Goal: Task Accomplishment & Management: Complete application form

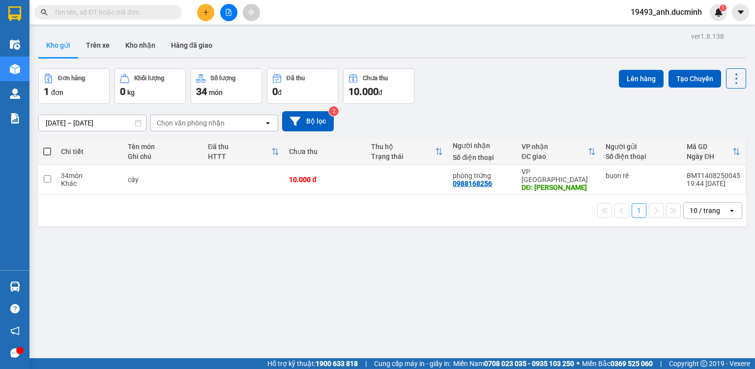
drag, startPoint x: 45, startPoint y: 151, endPoint x: 88, endPoint y: 136, distance: 45.4
click at [45, 151] on span at bounding box center [47, 152] width 8 height 8
click at [47, 147] on input "checkbox" at bounding box center [47, 147] width 0 height 0
checkbox input "true"
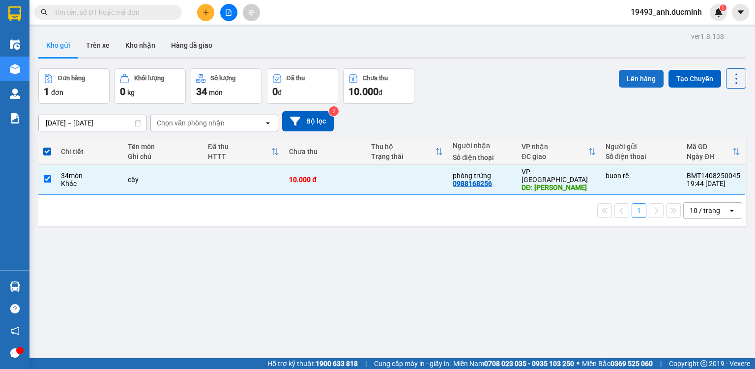
click at [628, 77] on button "Lên hàng" at bounding box center [641, 79] width 45 height 18
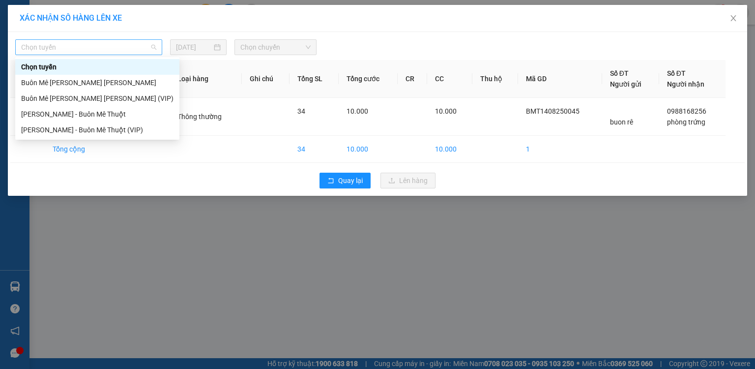
click at [111, 47] on span "Chọn tuyến" at bounding box center [88, 47] width 135 height 15
click at [92, 98] on div "Buôn Mê [PERSON_NAME] [PERSON_NAME] (VIP)" at bounding box center [97, 98] width 152 height 11
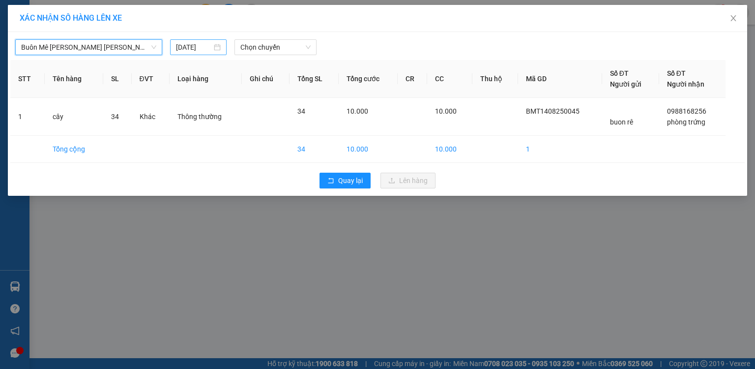
click at [193, 47] on input "[DATE]" at bounding box center [194, 47] width 36 height 11
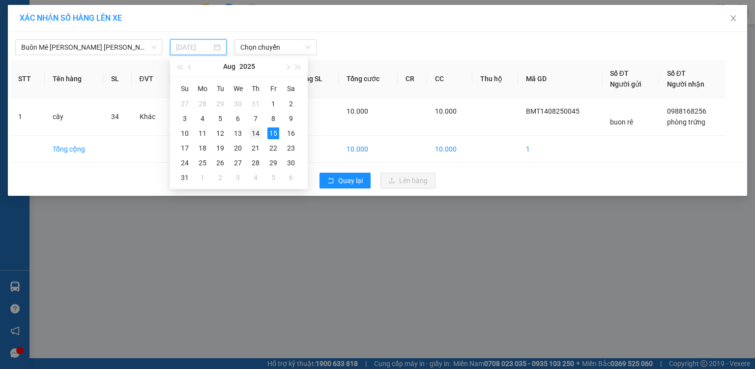
drag, startPoint x: 254, startPoint y: 130, endPoint x: 261, endPoint y: 77, distance: 53.6
click at [254, 130] on div "14" at bounding box center [256, 133] width 12 height 12
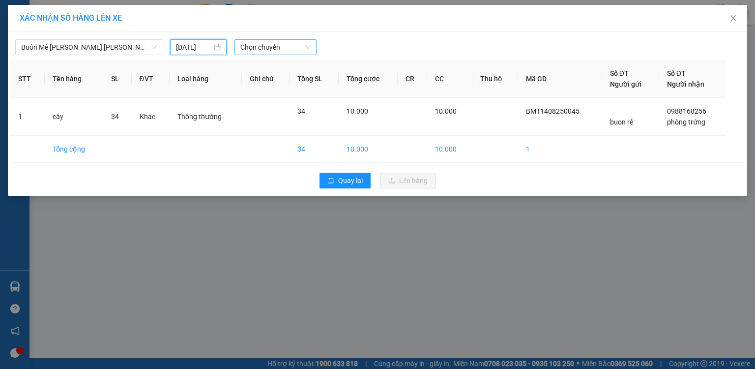
type input "[DATE]"
click at [267, 46] on span "Chọn chuyến" at bounding box center [275, 47] width 71 height 15
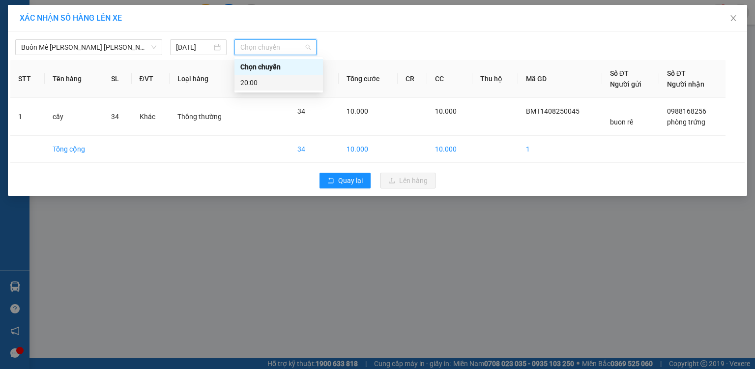
click at [254, 83] on div "20:00" at bounding box center [278, 82] width 77 height 11
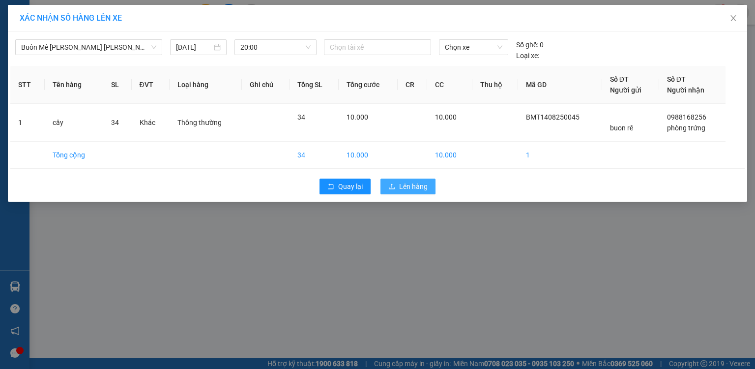
click at [400, 187] on span "Lên hàng" at bounding box center [413, 186] width 29 height 11
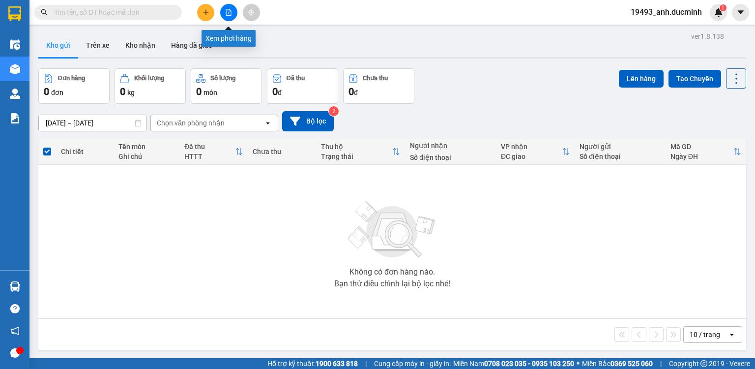
click at [224, 12] on button at bounding box center [228, 12] width 17 height 17
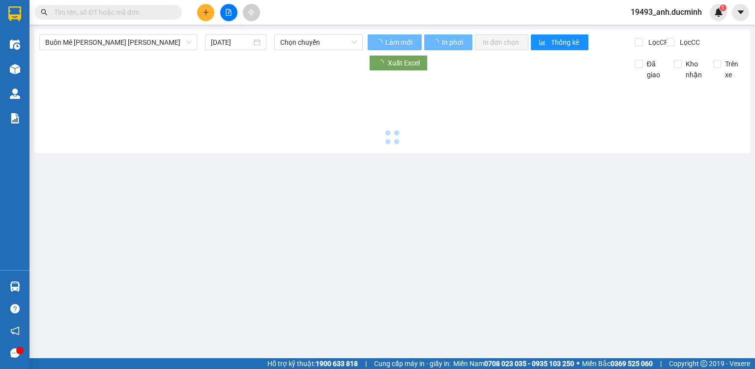
type input "[DATE]"
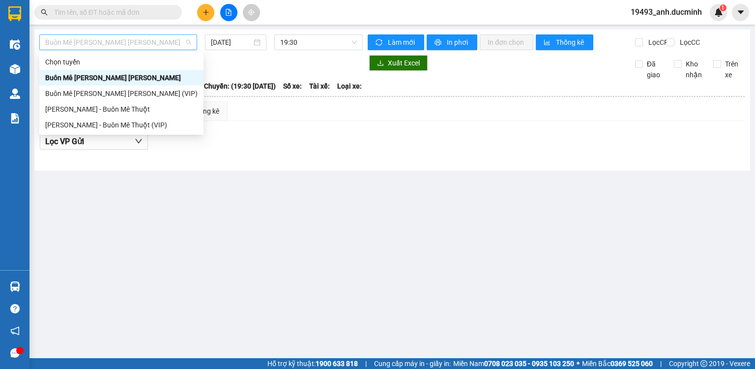
click at [99, 47] on span "Buôn Mê [PERSON_NAME] [PERSON_NAME]" at bounding box center [118, 42] width 146 height 15
click at [90, 94] on div "Buôn Mê [PERSON_NAME] [PERSON_NAME] (VIP)" at bounding box center [121, 93] width 152 height 11
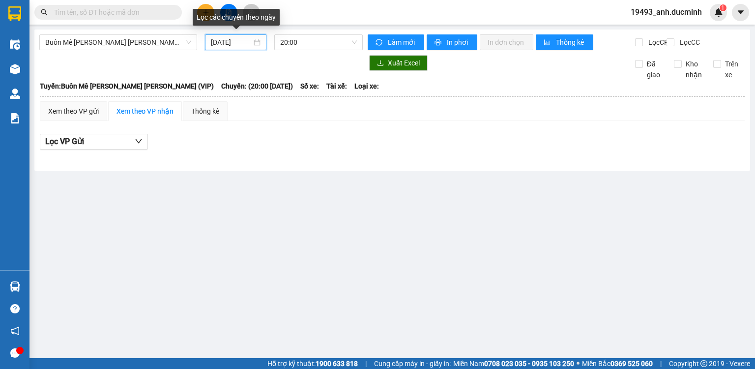
drag, startPoint x: 240, startPoint y: 44, endPoint x: 239, endPoint y: 54, distance: 9.4
click at [240, 45] on input "[DATE]" at bounding box center [231, 42] width 40 height 11
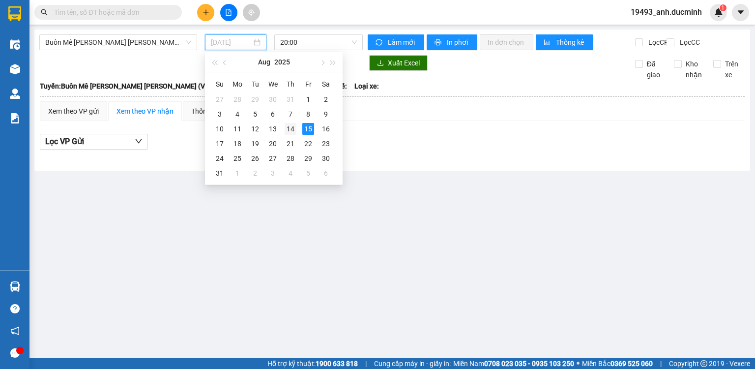
click at [293, 126] on div "14" at bounding box center [291, 129] width 12 height 12
type input "[DATE]"
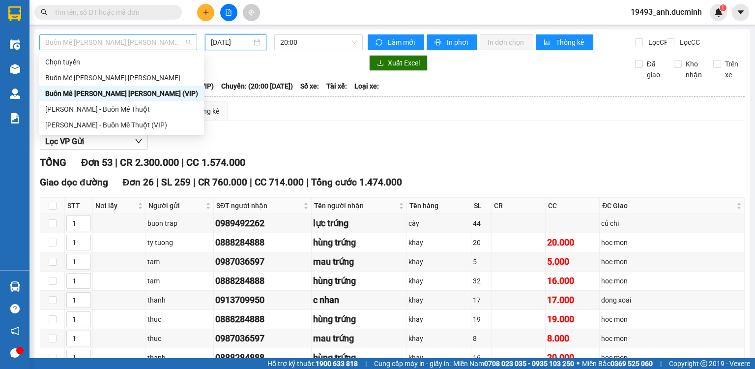
click at [84, 41] on span "Buôn Mê [PERSON_NAME] [PERSON_NAME] (VIP)" at bounding box center [118, 42] width 146 height 15
drag, startPoint x: 77, startPoint y: 112, endPoint x: 216, endPoint y: 59, distance: 148.7
click at [80, 110] on div "[PERSON_NAME] - Buôn Mê Thuột" at bounding box center [121, 109] width 153 height 11
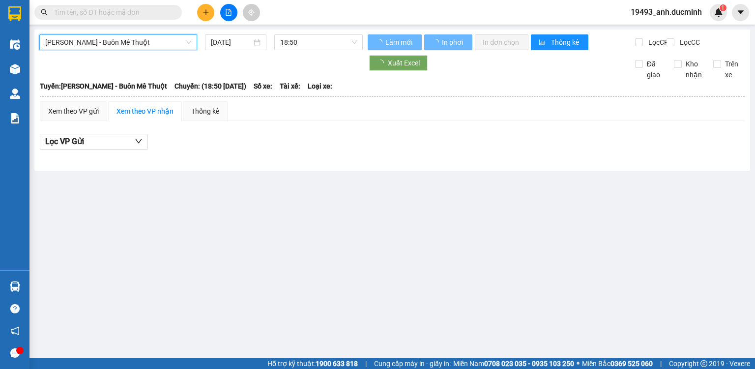
drag, startPoint x: 230, startPoint y: 42, endPoint x: 247, endPoint y: 78, distance: 39.6
click at [230, 43] on input "[DATE]" at bounding box center [231, 42] width 40 height 11
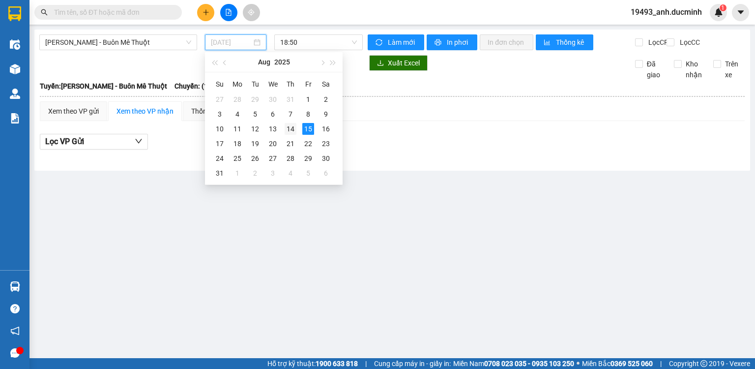
click at [288, 128] on div "14" at bounding box center [291, 129] width 12 height 12
type input "[DATE]"
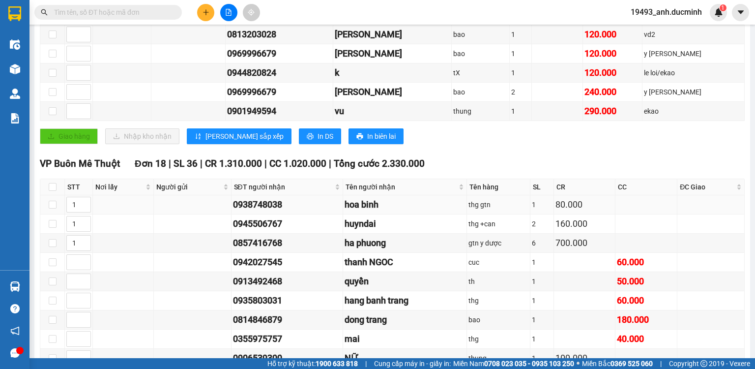
scroll to position [236, 0]
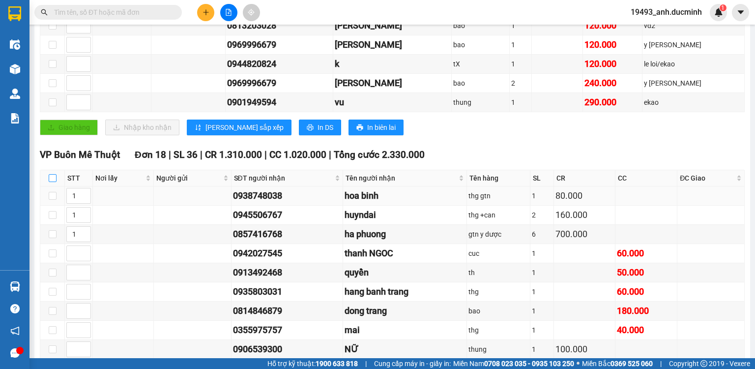
drag, startPoint x: 49, startPoint y: 184, endPoint x: 108, endPoint y: 193, distance: 59.7
click at [50, 182] on input "checkbox" at bounding box center [53, 178] width 8 height 8
checkbox input "true"
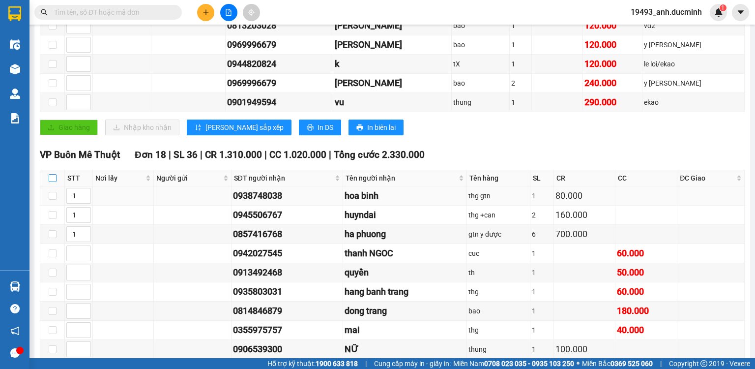
checkbox input "true"
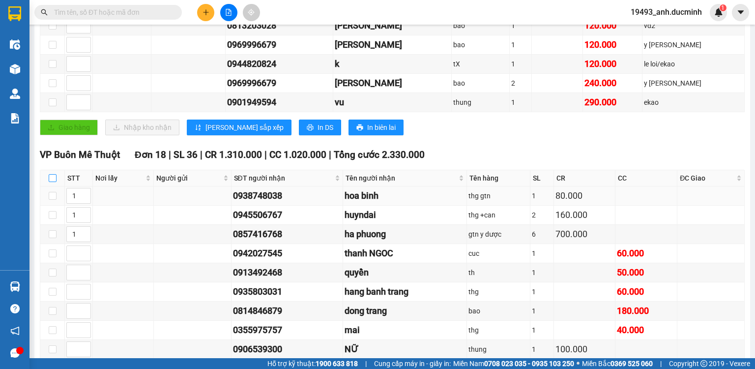
checkbox input "true"
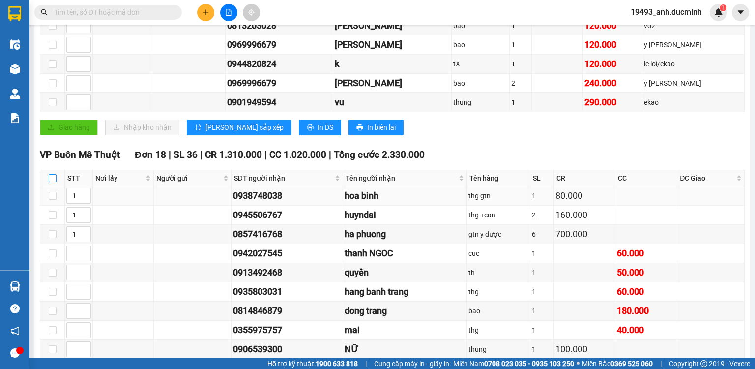
checkbox input "true"
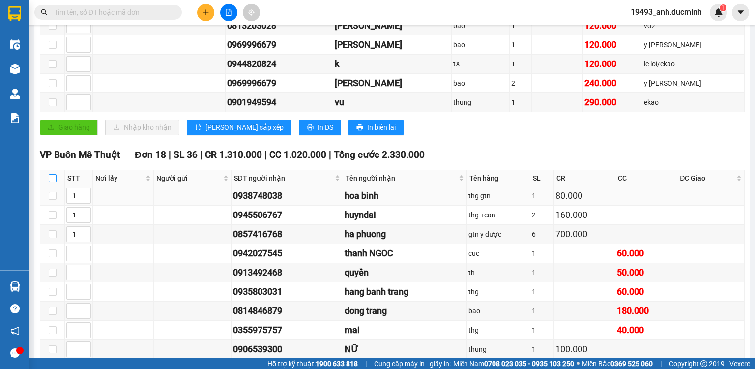
checkbox input "true"
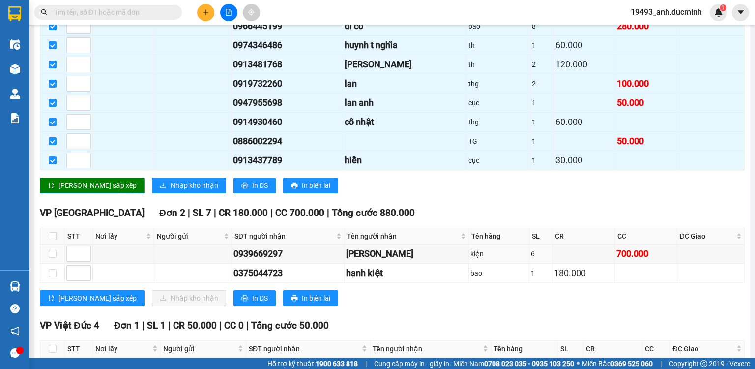
scroll to position [629, 0]
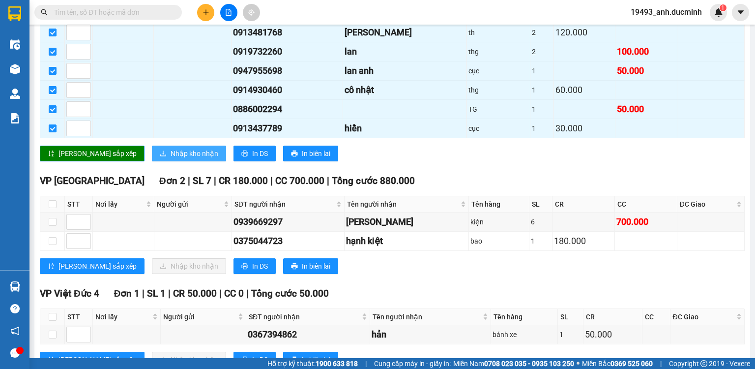
click at [171, 158] on span "Nhập kho nhận" at bounding box center [195, 153] width 48 height 11
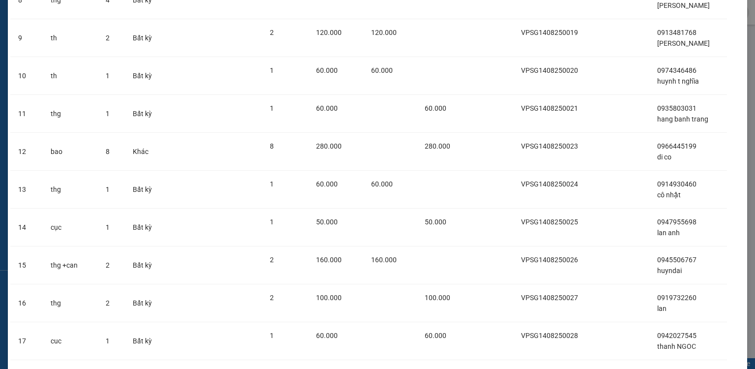
scroll to position [454, 0]
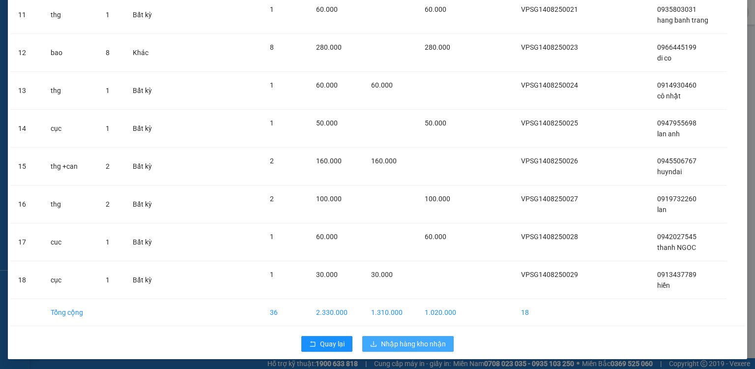
click at [417, 342] on span "Nhập hàng kho nhận" at bounding box center [413, 343] width 65 height 11
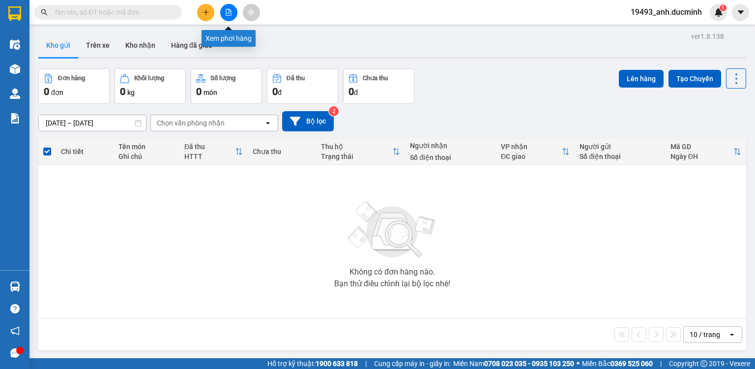
click at [230, 17] on button at bounding box center [228, 12] width 17 height 17
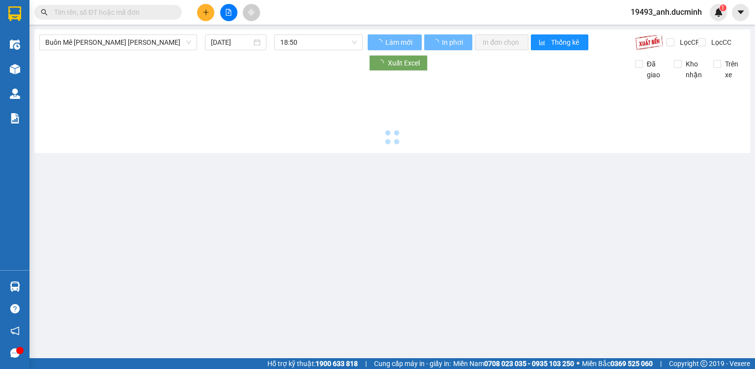
type input "[DATE]"
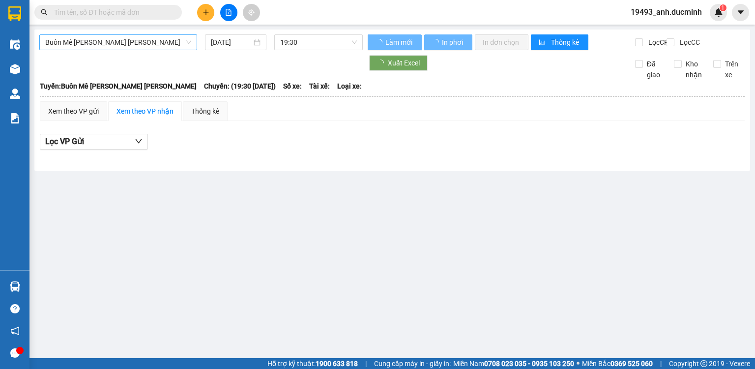
click at [99, 45] on span "Buôn Mê [PERSON_NAME] [PERSON_NAME]" at bounding box center [118, 42] width 146 height 15
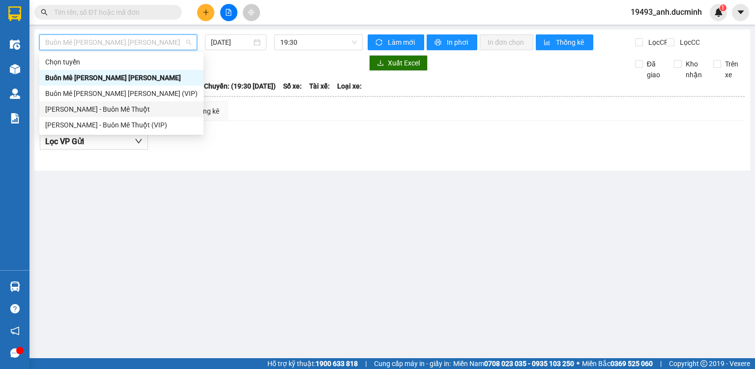
click at [92, 108] on div "[PERSON_NAME] - Buôn Mê Thuột" at bounding box center [121, 109] width 152 height 11
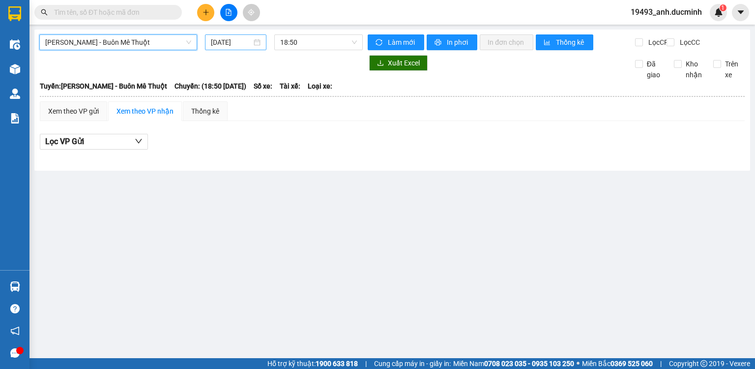
click at [228, 44] on input "[DATE]" at bounding box center [231, 42] width 40 height 11
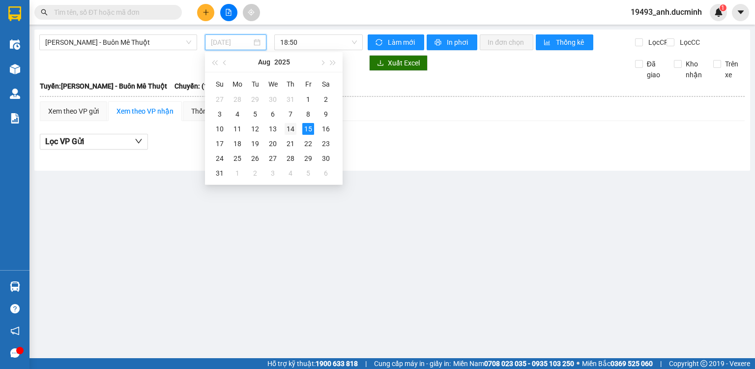
click at [291, 128] on div "14" at bounding box center [291, 129] width 12 height 12
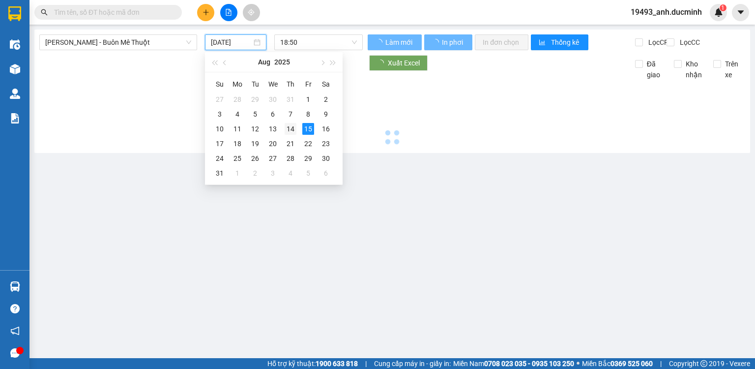
type input "[DATE]"
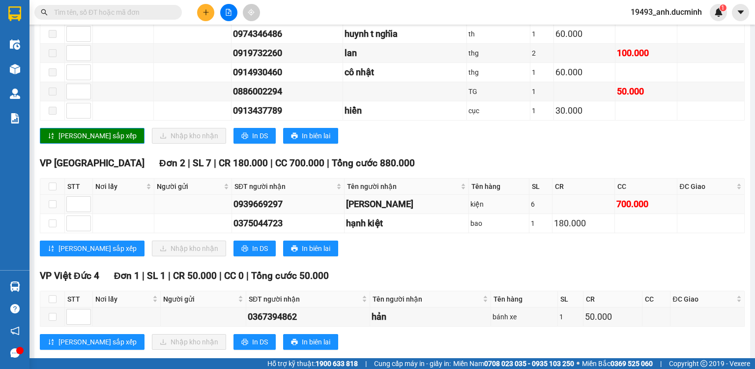
scroll to position [665, 0]
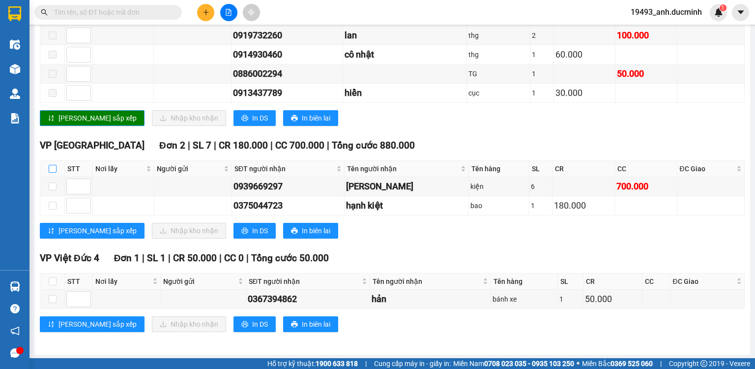
click at [50, 169] on input "checkbox" at bounding box center [53, 169] width 8 height 8
checkbox input "true"
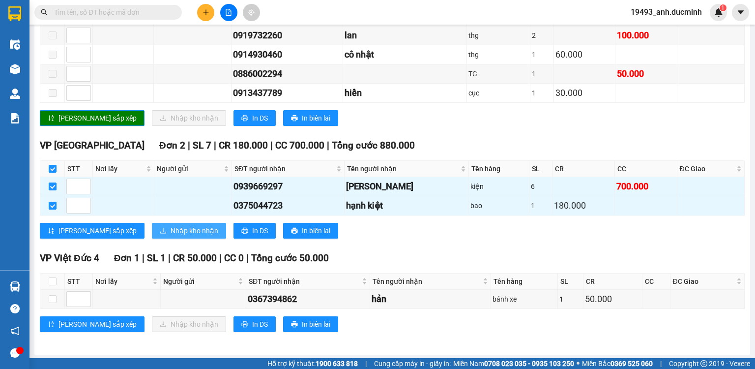
click at [171, 231] on span "Nhập kho nhận" at bounding box center [195, 230] width 48 height 11
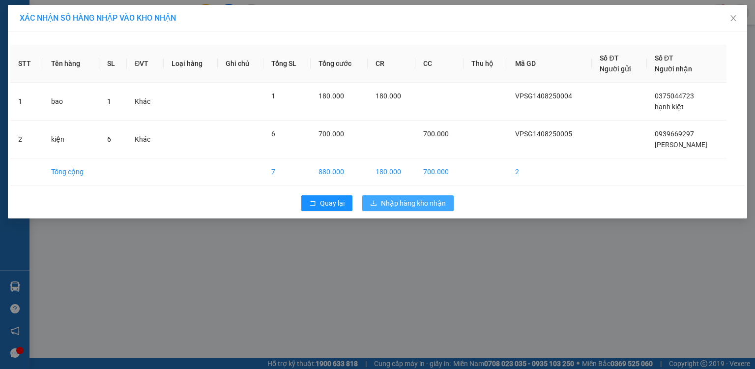
click at [410, 203] on span "Nhập hàng kho nhận" at bounding box center [413, 203] width 65 height 11
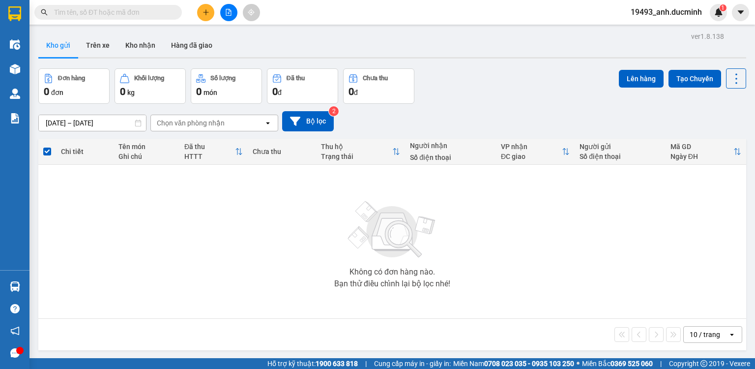
click at [230, 15] on icon "file-add" at bounding box center [228, 12] width 7 height 7
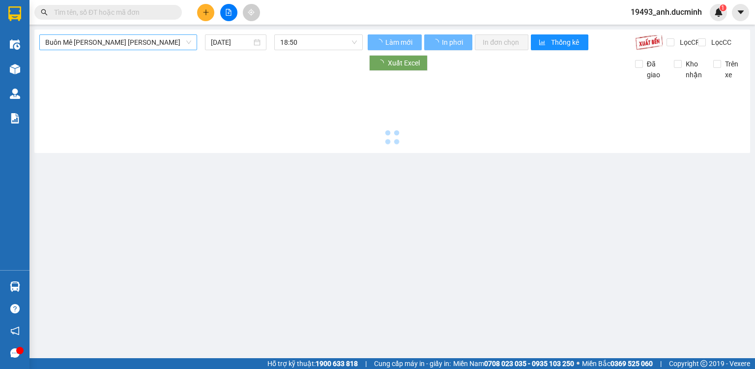
type input "[DATE]"
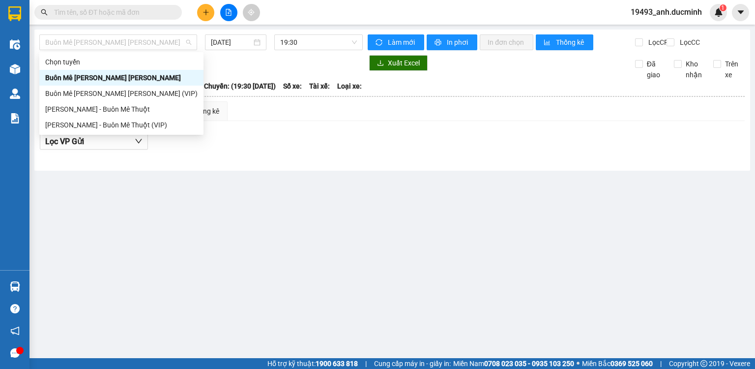
drag, startPoint x: 134, startPoint y: 42, endPoint x: 124, endPoint y: 69, distance: 29.0
click at [134, 43] on span "Buôn Mê [PERSON_NAME] [PERSON_NAME]" at bounding box center [118, 42] width 146 height 15
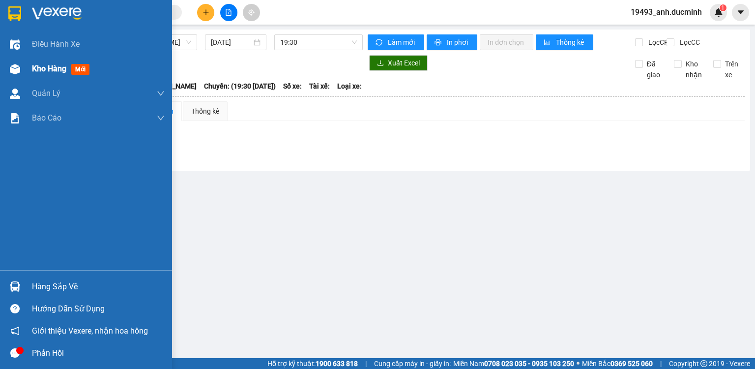
click at [37, 70] on span "Kho hàng" at bounding box center [49, 68] width 34 height 9
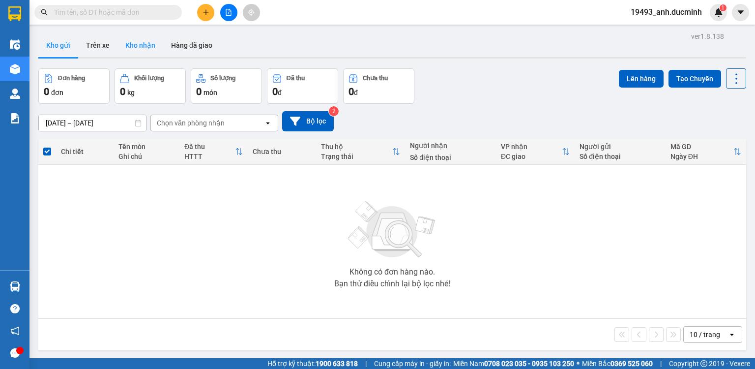
click at [137, 51] on button "Kho nhận" at bounding box center [141, 45] width 46 height 24
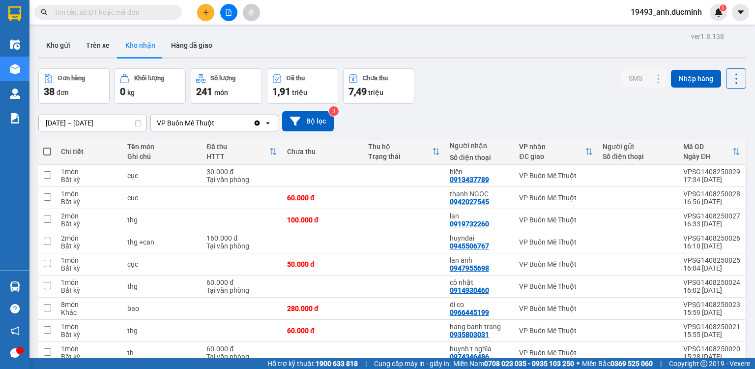
click at [232, 11] on button at bounding box center [228, 12] width 17 height 17
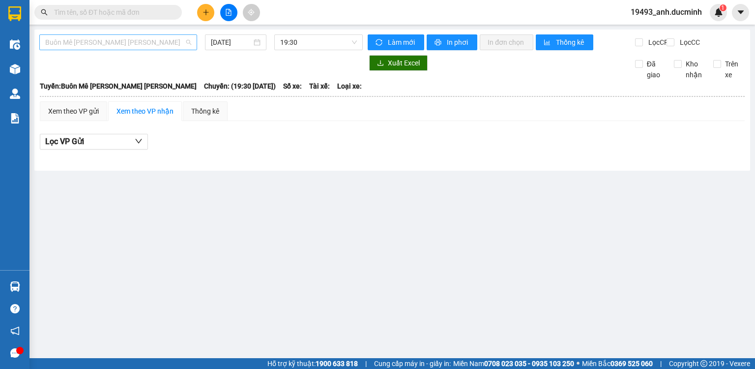
click at [125, 41] on span "Buôn Mê [PERSON_NAME] [PERSON_NAME]" at bounding box center [118, 42] width 146 height 15
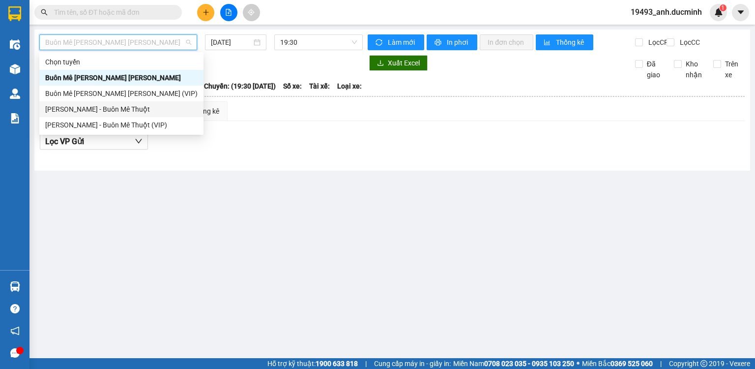
drag, startPoint x: 109, startPoint y: 109, endPoint x: 223, endPoint y: 59, distance: 124.4
click at [111, 108] on div "[PERSON_NAME] - Buôn Mê Thuột" at bounding box center [121, 109] width 152 height 11
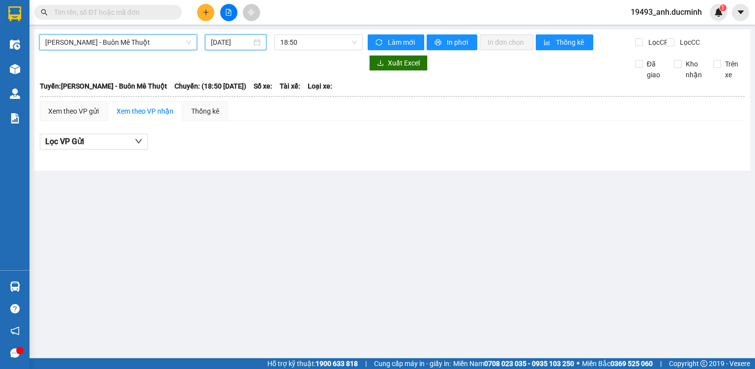
click at [230, 42] on input "[DATE]" at bounding box center [231, 42] width 40 height 11
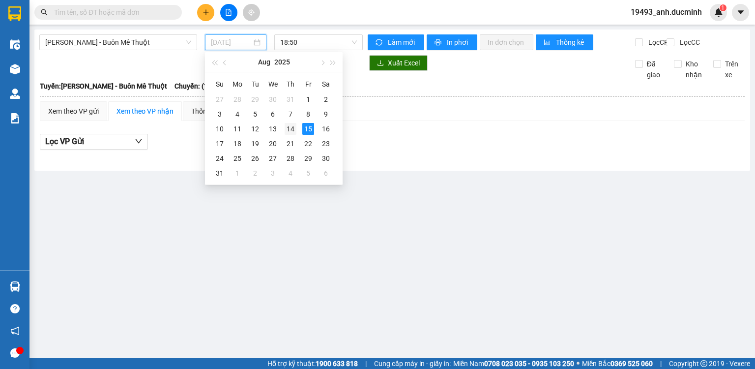
click at [288, 129] on div "14" at bounding box center [291, 129] width 12 height 12
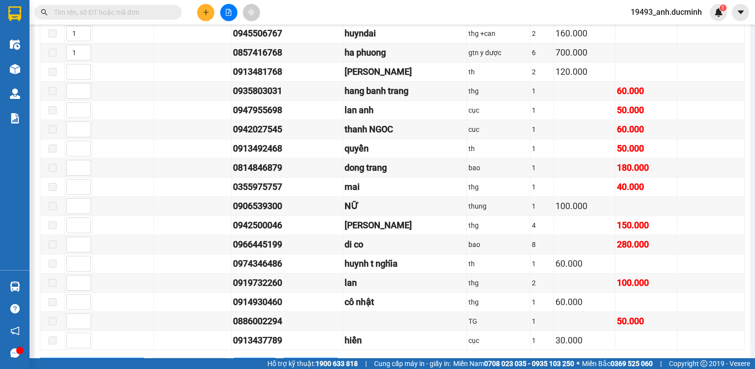
scroll to position [551, 0]
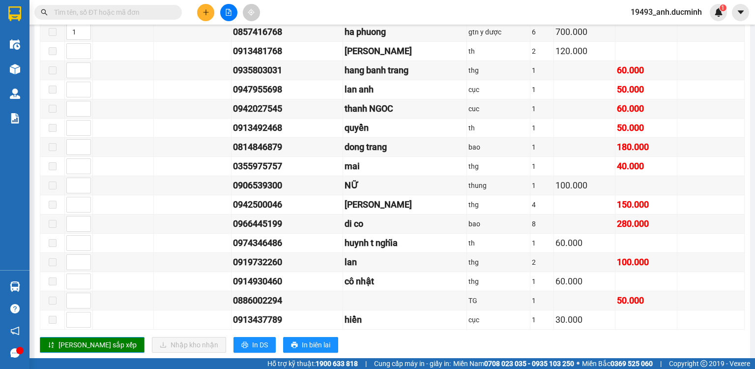
click at [160, 13] on input "text" at bounding box center [112, 12] width 116 height 11
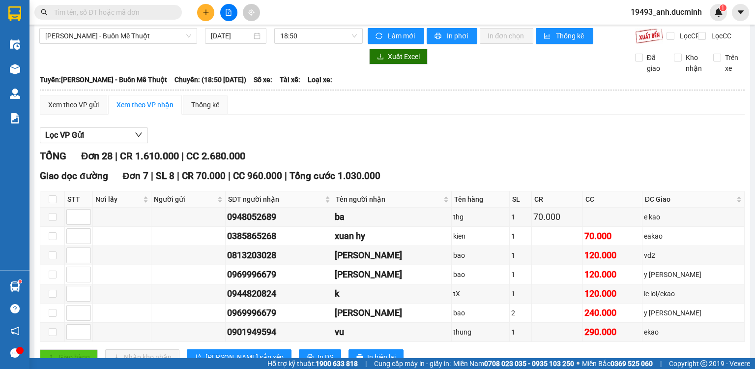
scroll to position [0, 0]
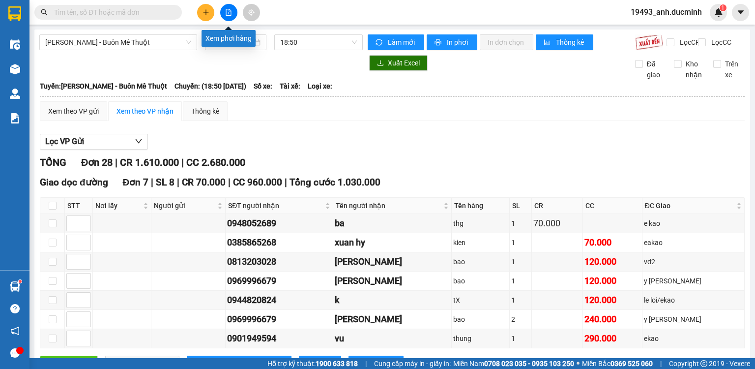
click at [229, 14] on icon "file-add" at bounding box center [228, 12] width 7 height 7
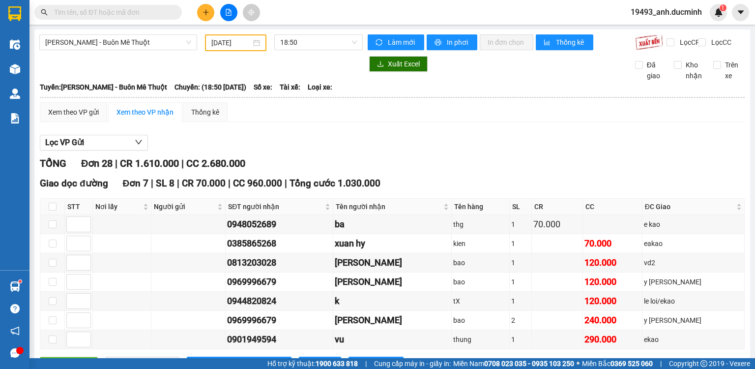
click at [229, 14] on icon "file-add" at bounding box center [228, 12] width 7 height 7
click at [214, 41] on input "[DATE]" at bounding box center [230, 42] width 39 height 11
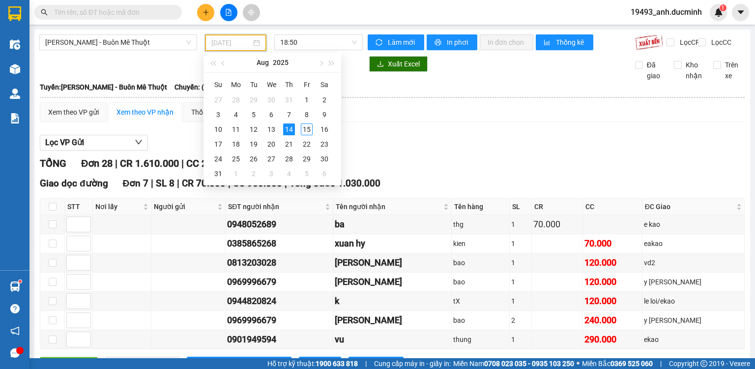
type input "[DATE]"
click at [294, 126] on div "14" at bounding box center [289, 129] width 12 height 12
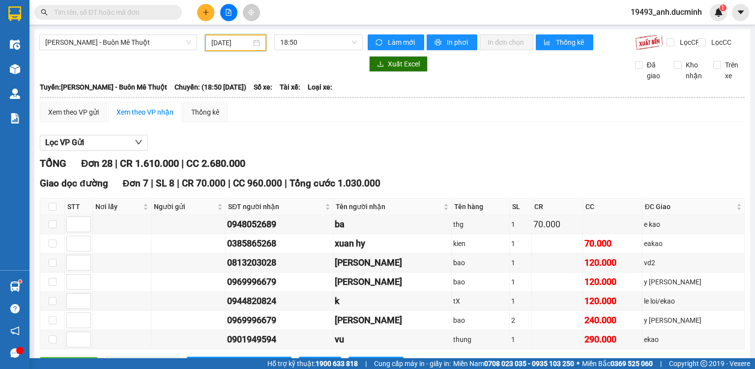
click at [228, 9] on icon "file-add" at bounding box center [228, 12] width 5 height 7
click at [153, 47] on span "[PERSON_NAME] - Buôn Mê Thuột" at bounding box center [118, 42] width 146 height 15
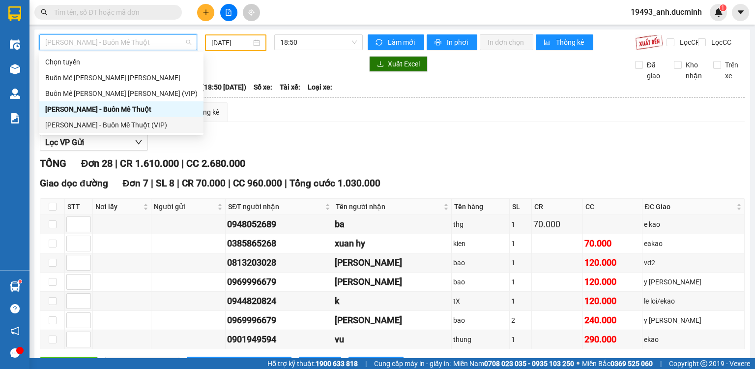
click at [165, 128] on div "[PERSON_NAME] - Buôn Mê Thuột (VIP)" at bounding box center [121, 124] width 152 height 11
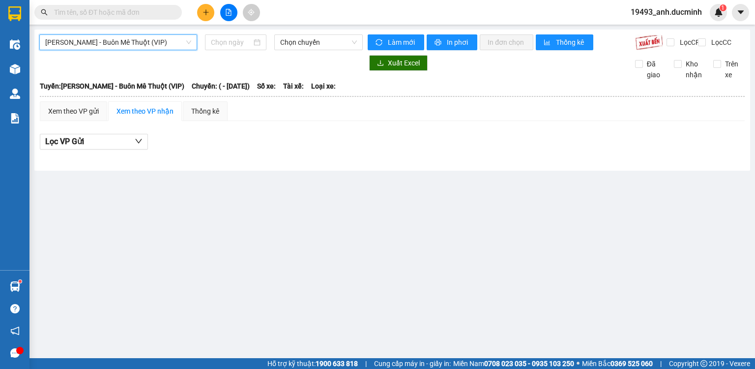
type input "[DATE]"
click at [155, 45] on span "[PERSON_NAME] - Buôn Mê Thuột (VIP)" at bounding box center [118, 42] width 146 height 15
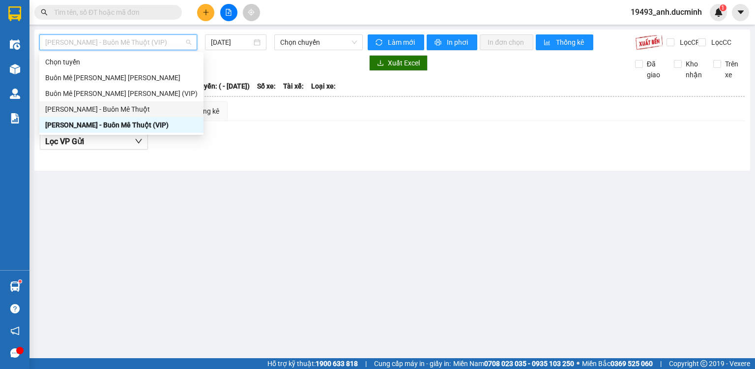
click at [144, 104] on div "[PERSON_NAME] - Buôn Mê Thuột" at bounding box center [121, 109] width 152 height 11
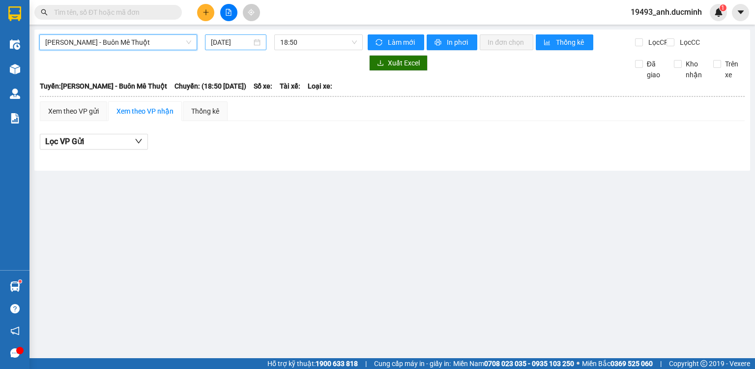
click at [217, 43] on input "[DATE]" at bounding box center [231, 42] width 40 height 11
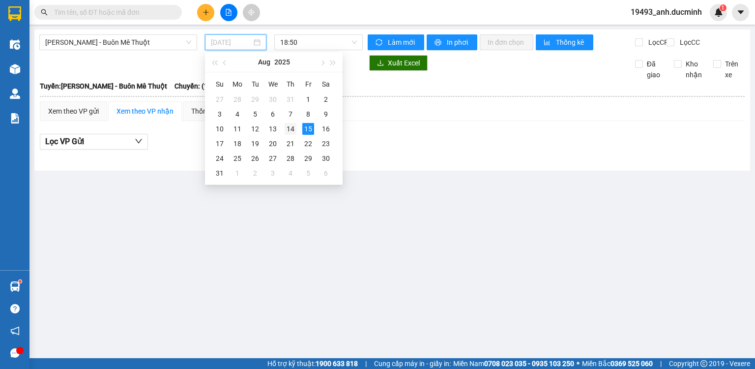
click at [288, 126] on div "14" at bounding box center [291, 129] width 12 height 12
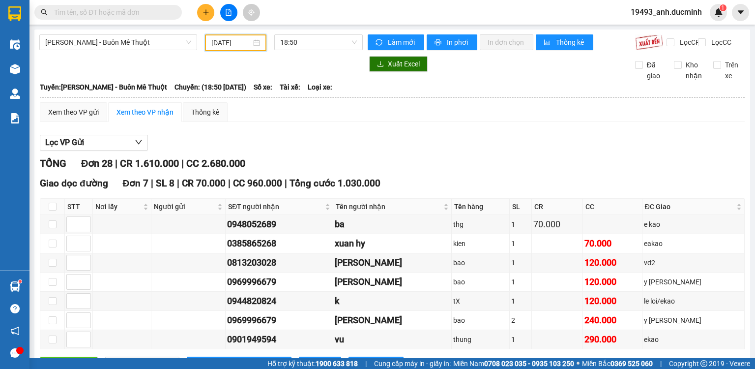
click at [224, 37] on input "[DATE]" at bounding box center [230, 42] width 39 height 11
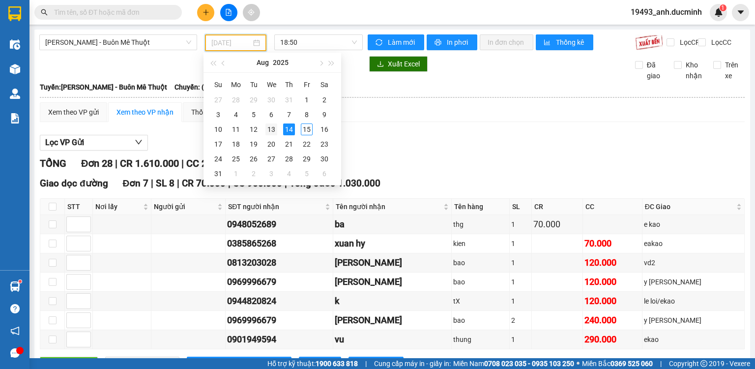
click at [274, 130] on div "13" at bounding box center [272, 129] width 12 height 12
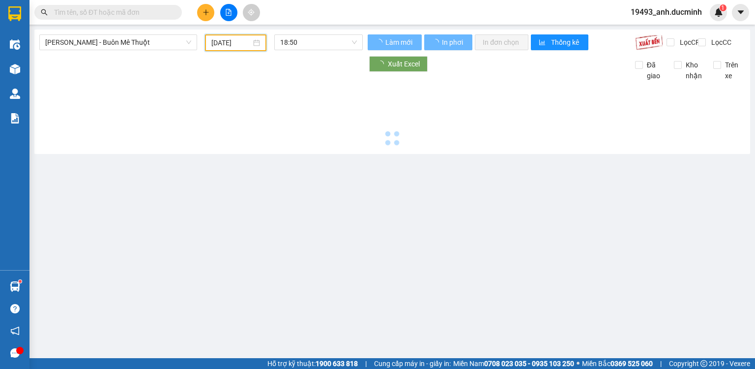
type input "[DATE]"
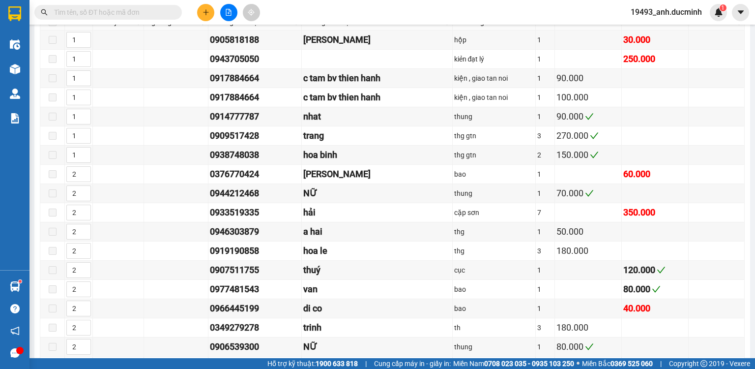
scroll to position [155, 0]
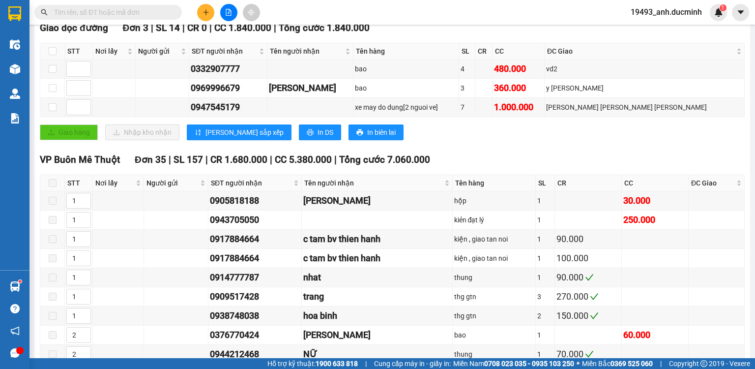
click at [142, 13] on input "text" at bounding box center [112, 12] width 116 height 11
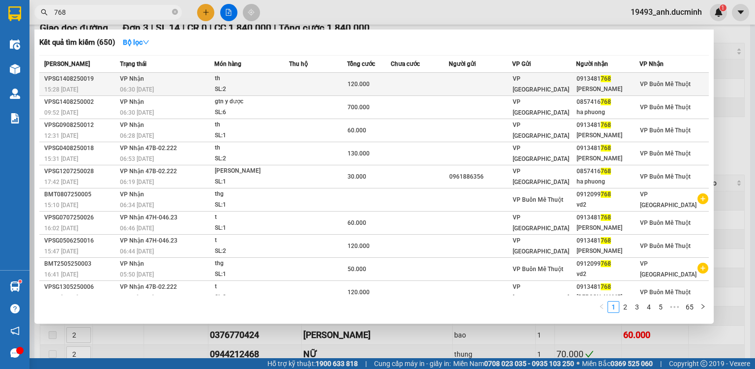
type input "768"
click at [170, 86] on div "06:30 [DATE]" at bounding box center [167, 89] width 94 height 11
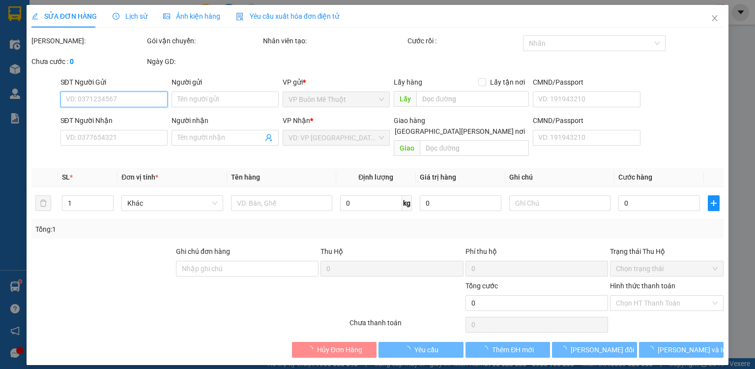
type input "0913481768"
type input "[PERSON_NAME]"
type input "120.000"
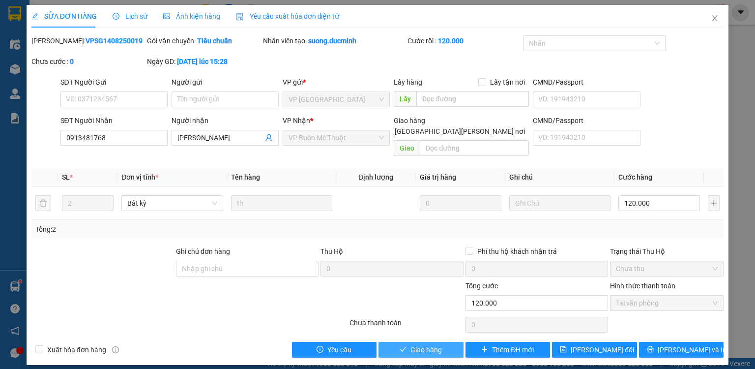
click at [428, 344] on span "Giao hàng" at bounding box center [426, 349] width 31 height 11
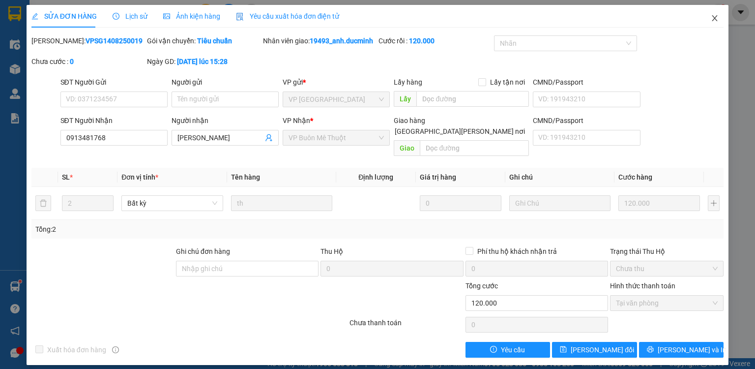
click at [714, 17] on icon "close" at bounding box center [715, 18] width 5 height 6
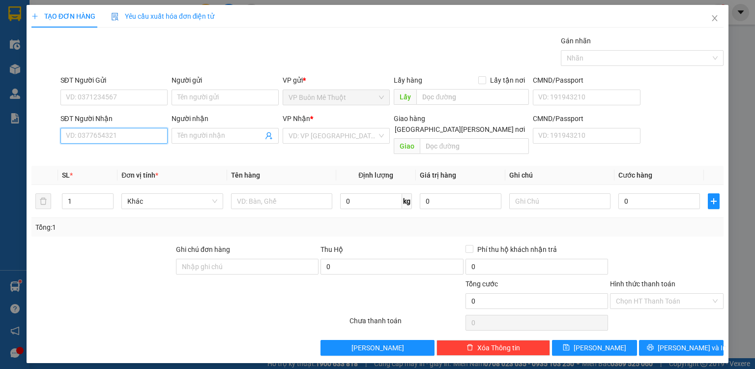
click at [162, 130] on input "SĐT Người Nhận" at bounding box center [113, 136] width 107 height 16
click at [710, 19] on span "Close" at bounding box center [715, 19] width 28 height 28
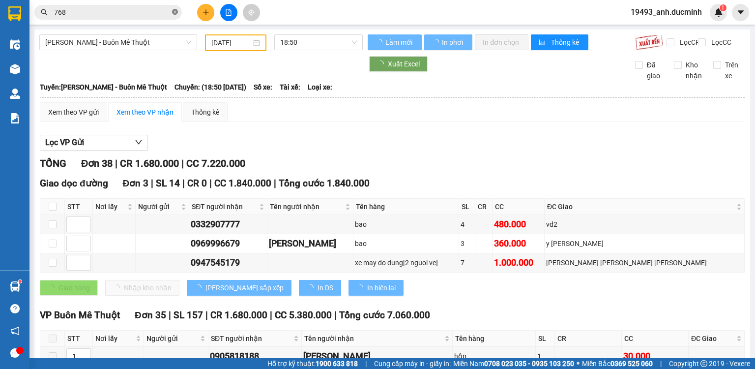
click at [176, 12] on icon "close-circle" at bounding box center [175, 12] width 6 height 6
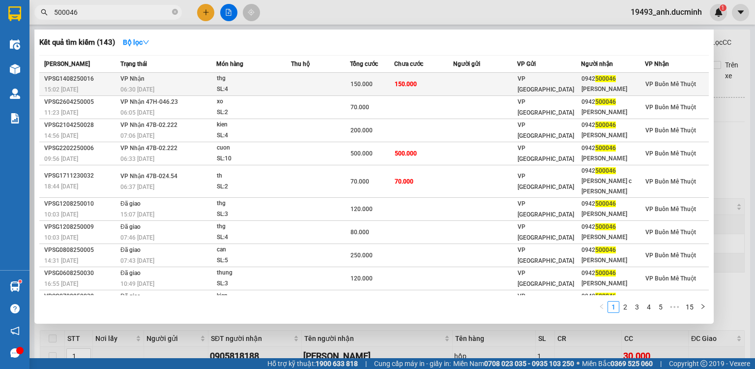
type input "500046"
click at [205, 86] on div "06:30 [DATE]" at bounding box center [167, 89] width 95 height 11
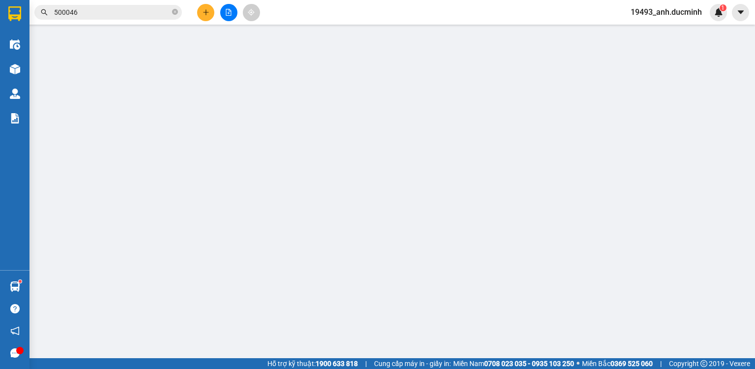
type input "0942500046"
type input "[PERSON_NAME]"
type input "150.000"
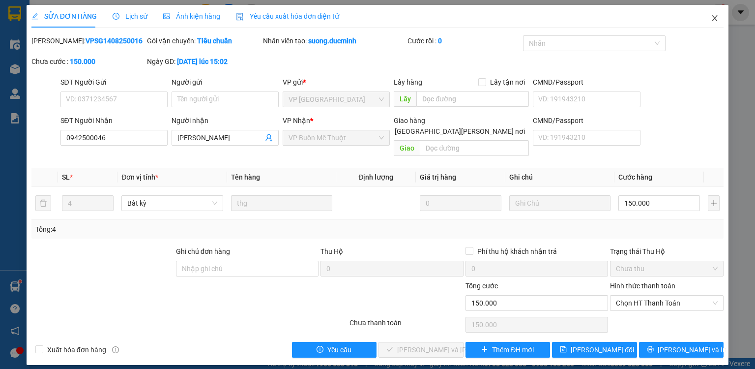
click at [716, 16] on icon "close" at bounding box center [715, 18] width 8 height 8
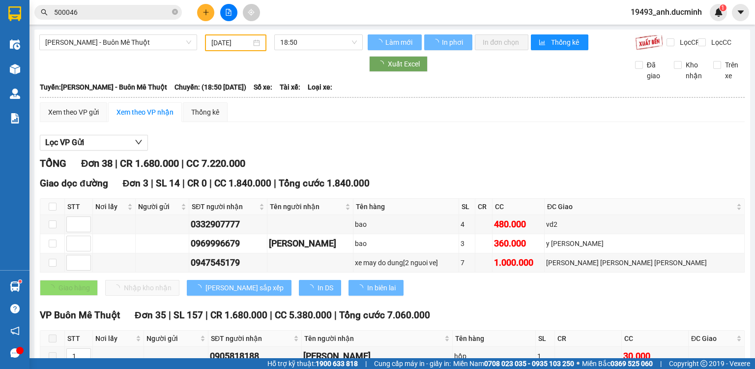
click at [126, 14] on input "500046" at bounding box center [112, 12] width 116 height 11
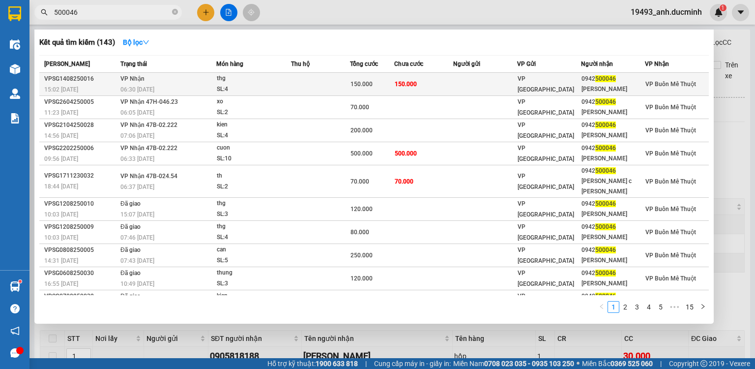
click at [257, 74] on div "thg" at bounding box center [254, 78] width 74 height 11
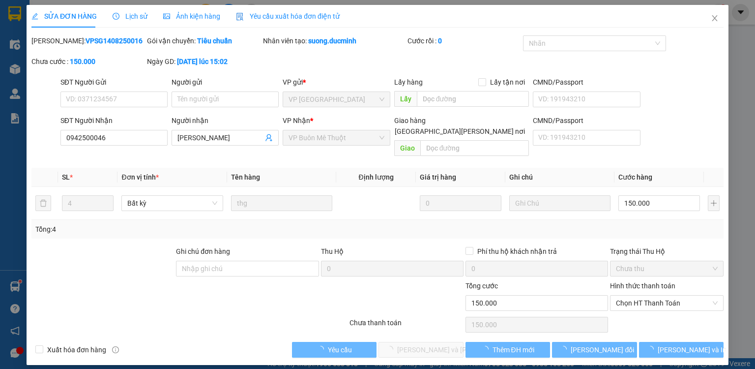
type input "0942500046"
type input "[PERSON_NAME]"
type input "150.000"
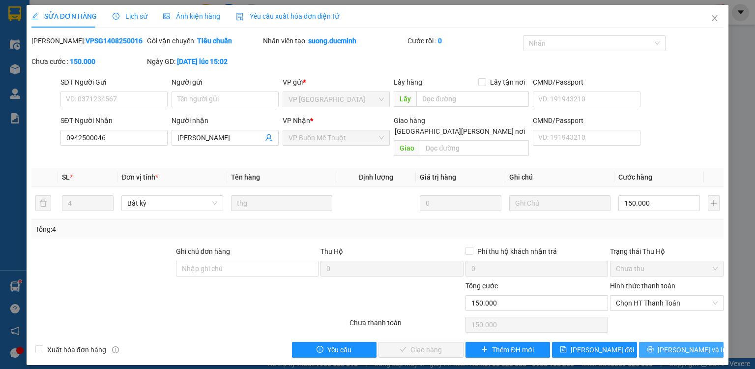
click at [673, 342] on button "[PERSON_NAME] và In" at bounding box center [681, 350] width 85 height 16
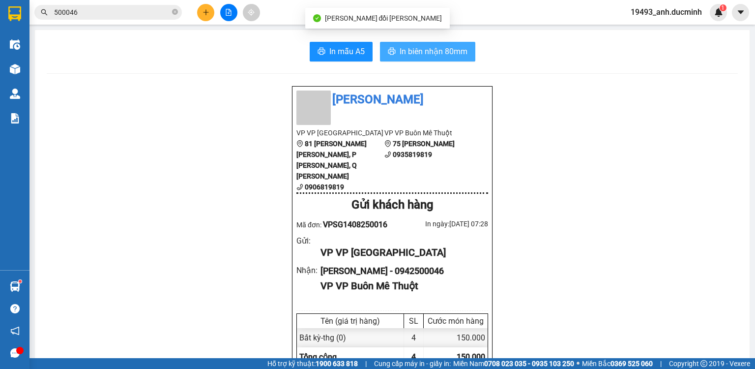
click at [438, 49] on span "In biên nhận 80mm" at bounding box center [434, 51] width 68 height 12
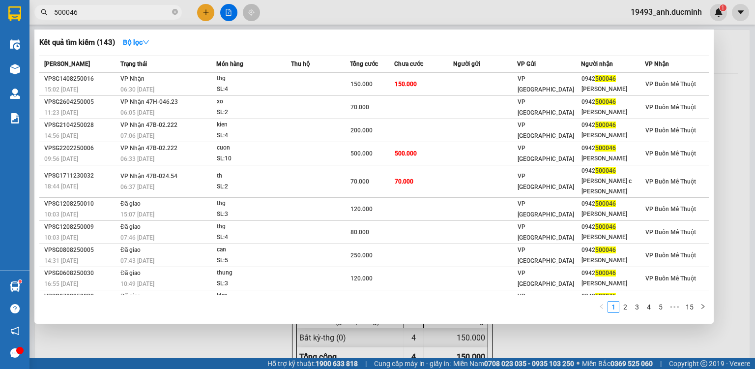
click at [138, 14] on input "500046" at bounding box center [112, 12] width 116 height 11
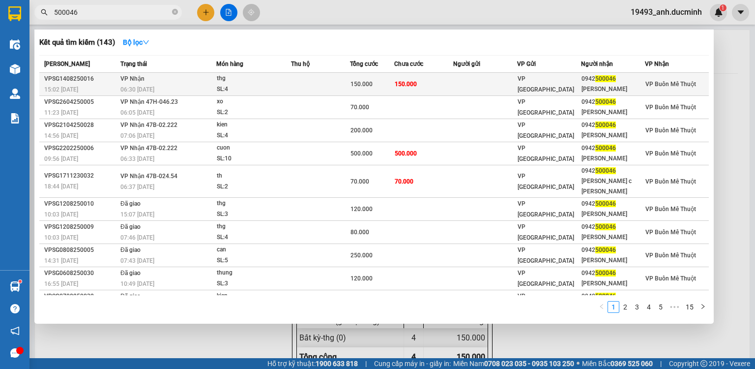
click at [335, 88] on td at bounding box center [320, 84] width 59 height 23
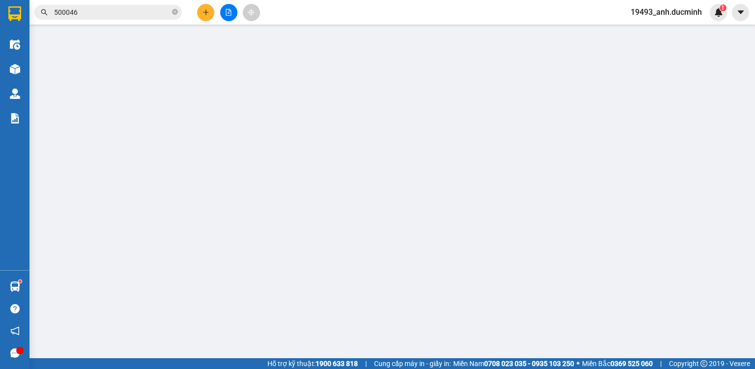
type input "0942500046"
type input "[PERSON_NAME]"
type input "150.000"
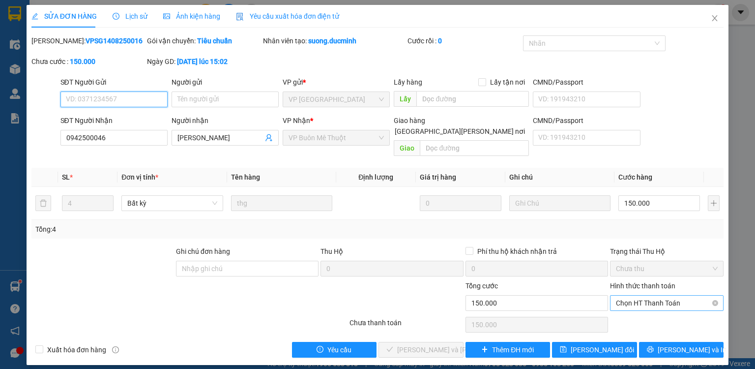
drag, startPoint x: 626, startPoint y: 291, endPoint x: 627, endPoint y: 296, distance: 5.0
click at [627, 296] on span "Chọn HT Thanh Toán" at bounding box center [667, 303] width 102 height 15
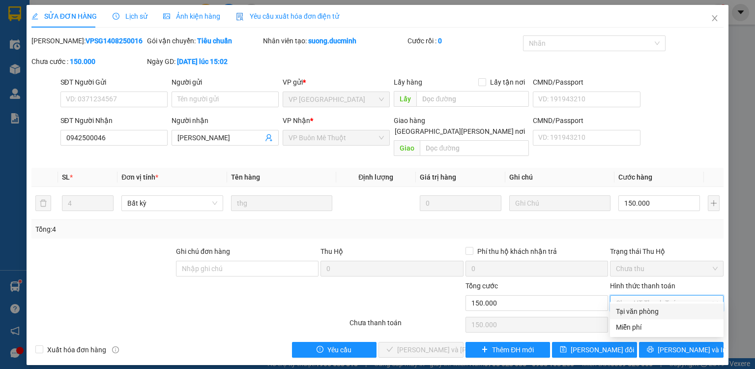
click at [627, 309] on div "Tại văn phòng" at bounding box center [667, 311] width 102 height 11
type input "0"
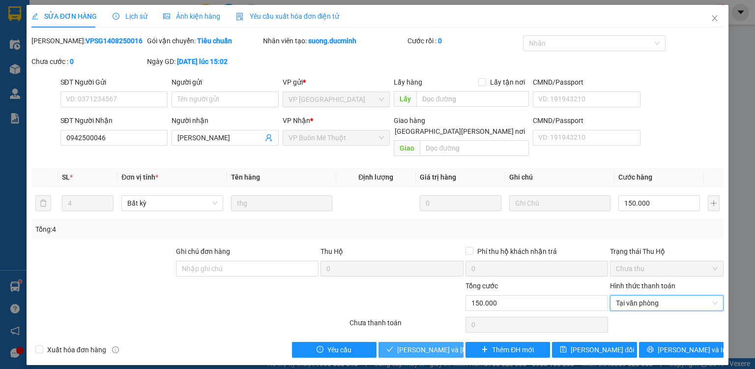
click at [431, 344] on span "[PERSON_NAME] và [PERSON_NAME] hàng" at bounding box center [463, 349] width 133 height 11
